Goal: Information Seeking & Learning: Understand process/instructions

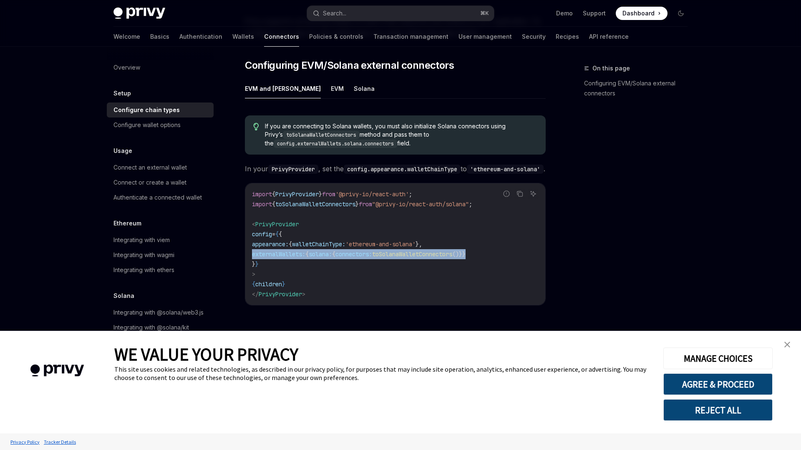
drag, startPoint x: 522, startPoint y: 251, endPoint x: 254, endPoint y: 252, distance: 268.1
click at [254, 252] on code "import { PrivyProvider } from '@privy-io/react-auth' ; import { toSolanaWalletC…" at bounding box center [395, 244] width 286 height 110
copy span "externalWallets: { solana: { connectors: toSolanaWalletConnectors ()}}"
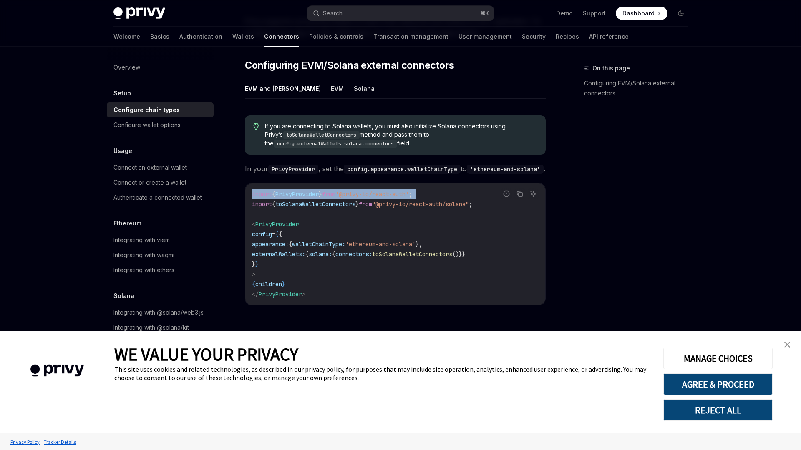
drag, startPoint x: 505, startPoint y: 202, endPoint x: 243, endPoint y: 202, distance: 261.5
click at [243, 202] on div "Setup Configure external connector chains OpenAI Open in ChatGPT OpenAI Open in…" at bounding box center [317, 206] width 460 height 495
click at [261, 201] on span "import" at bounding box center [262, 205] width 20 height 8
drag, startPoint x: 249, startPoint y: 200, endPoint x: 497, endPoint y: 203, distance: 248.1
click at [497, 204] on div "Report incorrect code Copy Ask AI import { PrivyProvider } from '@privy-io/reac…" at bounding box center [395, 244] width 301 height 123
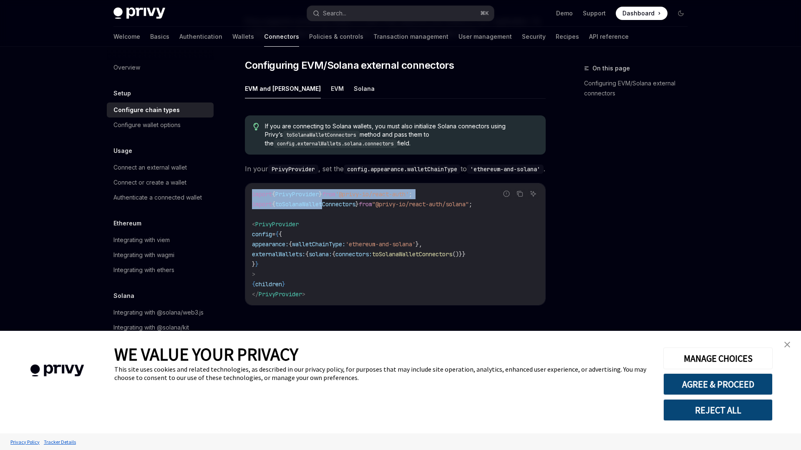
drag, startPoint x: 494, startPoint y: 201, endPoint x: 370, endPoint y: 203, distance: 124.3
click at [349, 202] on div "Report incorrect code Copy Ask AI import { PrivyProvider } from '@privy-io/reac…" at bounding box center [395, 244] width 301 height 123
drag, startPoint x: 454, startPoint y: 203, endPoint x: 463, endPoint y: 204, distance: 8.8
click at [457, 204] on span ""@privy-io/react-auth/solana"" at bounding box center [420, 205] width 97 height 8
drag, startPoint x: 495, startPoint y: 203, endPoint x: 401, endPoint y: 204, distance: 94.3
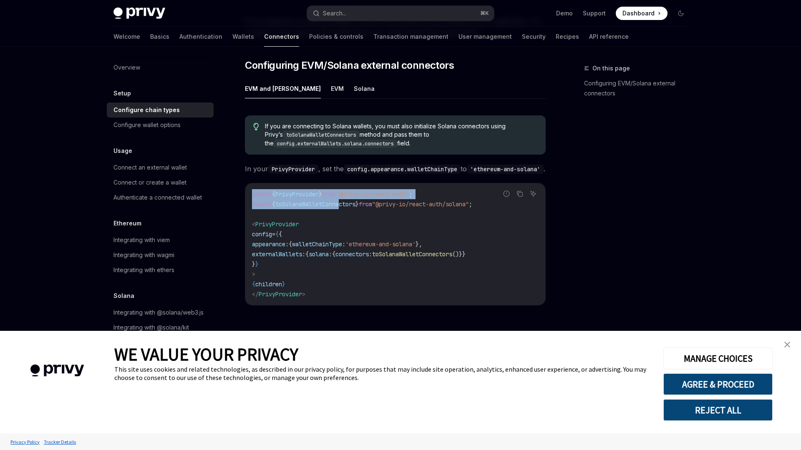
click at [370, 203] on div "Report incorrect code Copy Ask AI import { PrivyProvider } from '@privy-io/reac…" at bounding box center [395, 244] width 301 height 123
click at [472, 205] on code "import { PrivyProvider } from '@privy-io/react-auth' ; import { toSolanaWalletC…" at bounding box center [395, 244] width 286 height 110
drag, startPoint x: 493, startPoint y: 203, endPoint x: 498, endPoint y: 202, distance: 4.7
click at [498, 203] on div "Report incorrect code" at bounding box center [506, 207] width 59 height 8
drag, startPoint x: 498, startPoint y: 202, endPoint x: 491, endPoint y: 202, distance: 6.7
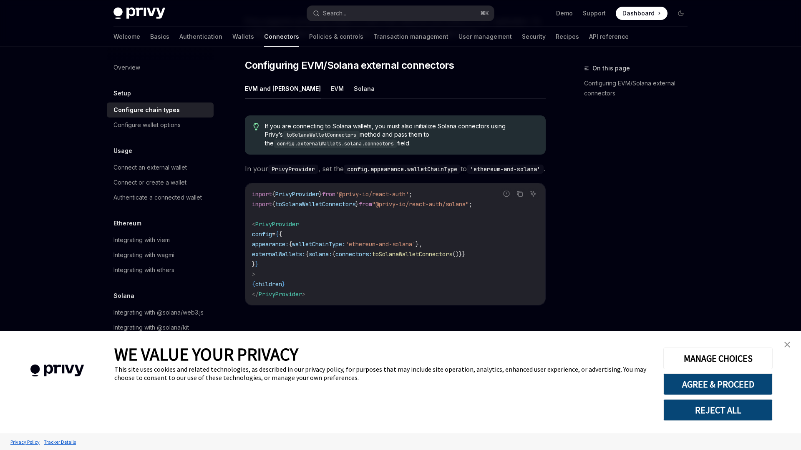
click at [491, 203] on div "Report incorrect code" at bounding box center [506, 207] width 59 height 8
drag, startPoint x: 496, startPoint y: 201, endPoint x: 316, endPoint y: 202, distance: 180.6
click at [319, 202] on div "Report incorrect code Copy Ask AI import { PrivyProvider } from '@privy-io/reac…" at bounding box center [395, 244] width 301 height 123
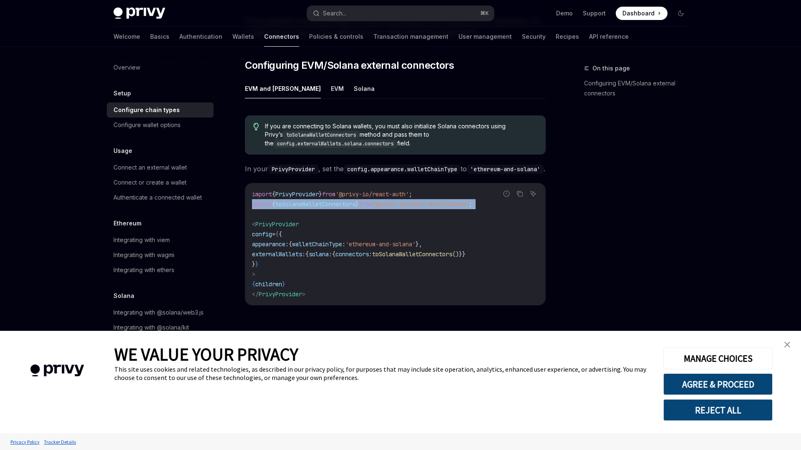
drag, startPoint x: 250, startPoint y: 204, endPoint x: 457, endPoint y: 209, distance: 206.5
click at [457, 209] on div "import { PrivyProvider } from '@privy-io/react-auth' ; import { toSolanaWalletC…" at bounding box center [395, 244] width 300 height 122
copy code "import { toSolanaWalletConnectors } from "@privy-io/react-auth/solana" ;"
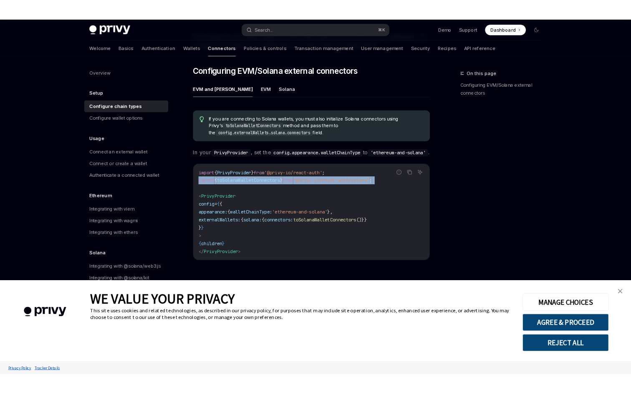
scroll to position [104, 0]
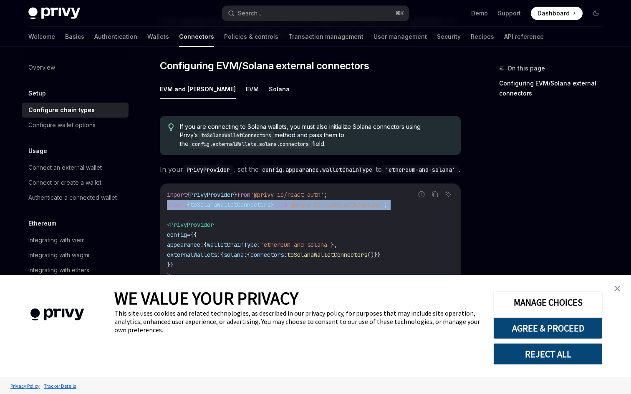
click at [617, 290] on img "close banner" at bounding box center [617, 289] width 6 height 6
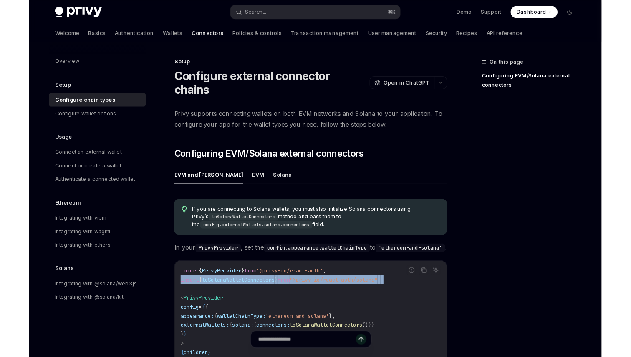
scroll to position [0, 0]
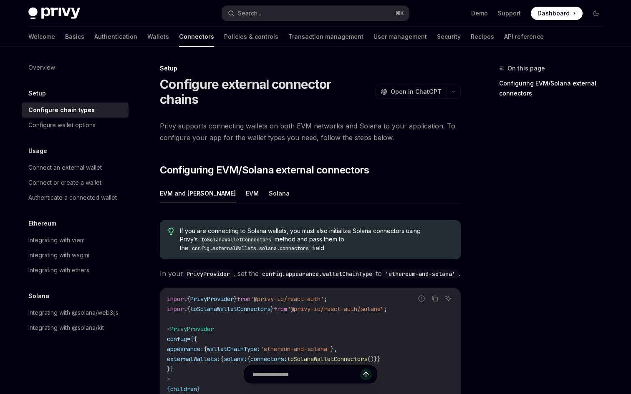
click at [294, 5] on div "Privy Docs home page Search... ⌘ K Demo Support Dashboard Dashboard Search..." at bounding box center [315, 13] width 574 height 27
click at [94, 33] on link "Authentication" at bounding box center [115, 37] width 43 height 20
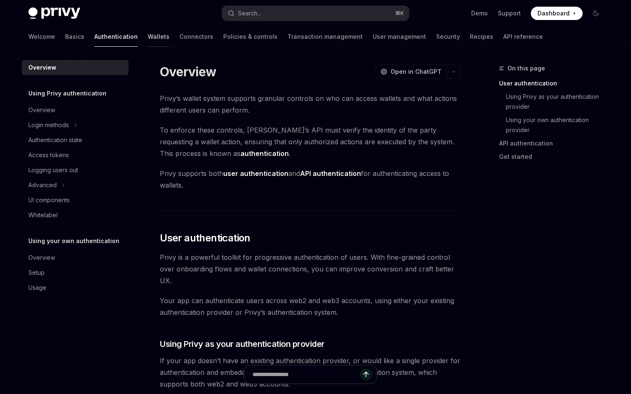
click at [148, 34] on link "Wallets" at bounding box center [159, 37] width 22 height 20
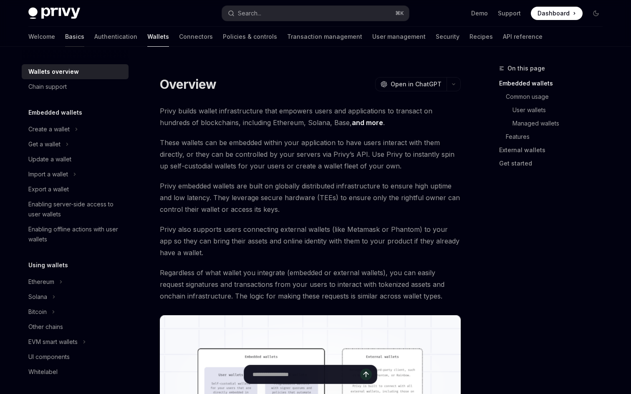
click at [65, 43] on link "Basics" at bounding box center [74, 37] width 19 height 20
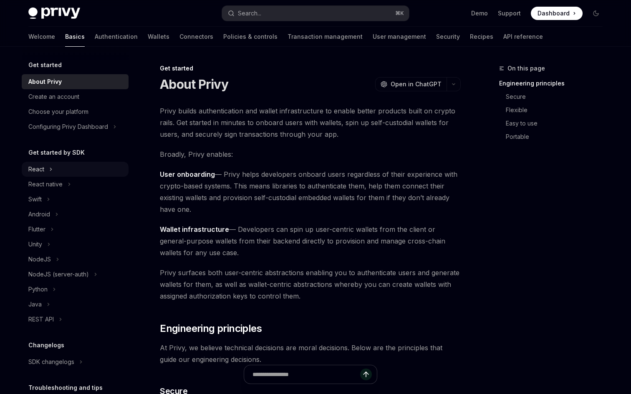
click at [60, 170] on div "React" at bounding box center [75, 169] width 107 height 15
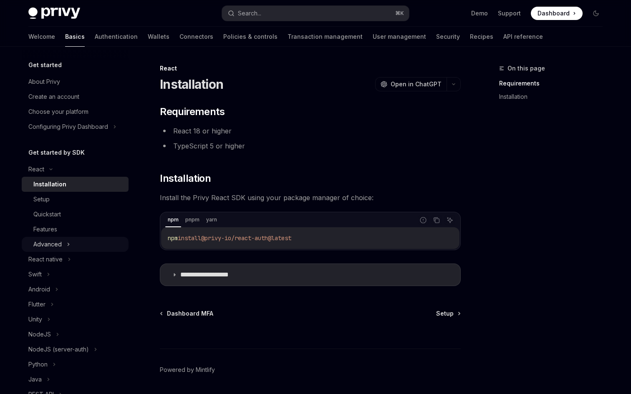
click at [68, 243] on icon at bounding box center [68, 244] width 3 height 10
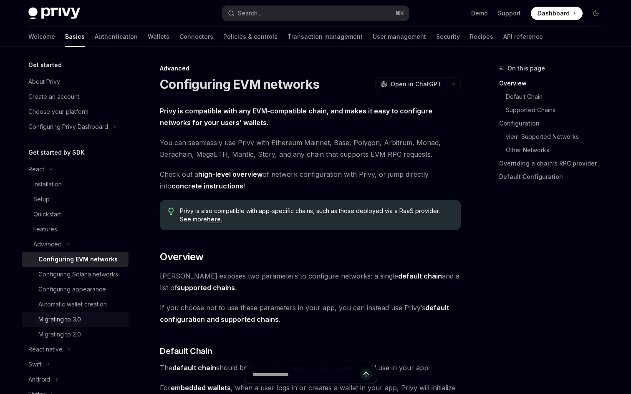
click at [85, 323] on div "Migrating to 3.0" at bounding box center [80, 319] width 85 height 10
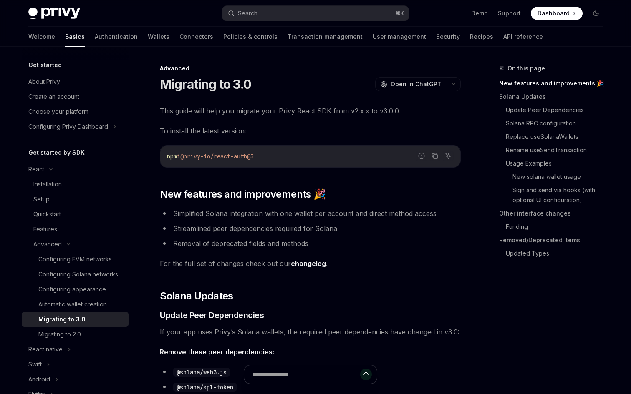
type textarea "*"
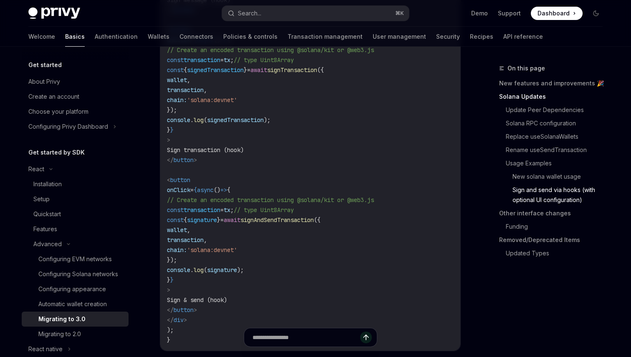
scroll to position [2144, 0]
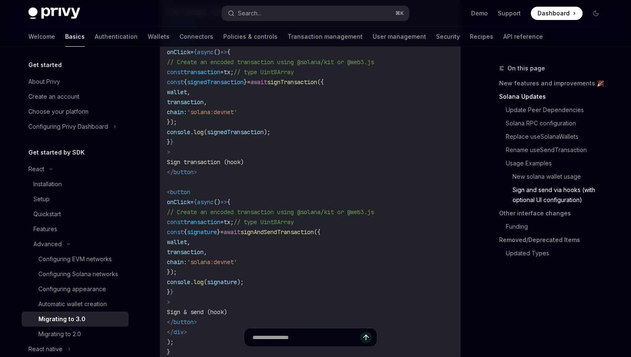
click at [204, 106] on span "transaction" at bounding box center [185, 102] width 37 height 8
drag, startPoint x: 421, startPoint y: 85, endPoint x: 221, endPoint y: 88, distance: 199.8
click at [221, 88] on code "import { useWallets , useSignMessage , useSignTransaction , useSignAndSendTrans…" at bounding box center [310, 37] width 286 height 641
click at [317, 86] on span "signTransaction" at bounding box center [292, 82] width 50 height 8
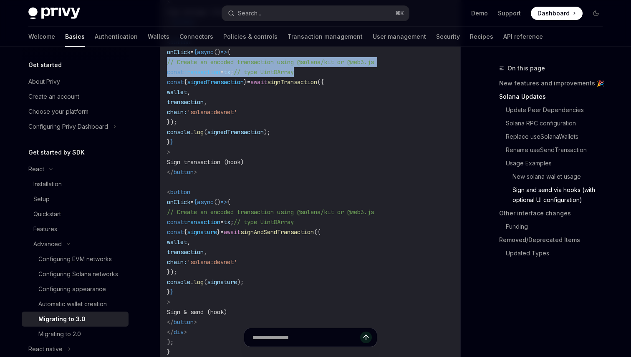
drag, startPoint x: 332, startPoint y: 97, endPoint x: 167, endPoint y: 91, distance: 164.8
click at [167, 91] on code "import { useWallets , useSignMessage , useSignTransaction , useSignAndSendTrans…" at bounding box center [310, 37] width 286 height 641
copy code "// Create an encoded transaction using @solana/kit or @web3.js const transactio…"
